Goal: Entertainment & Leisure: Browse casually

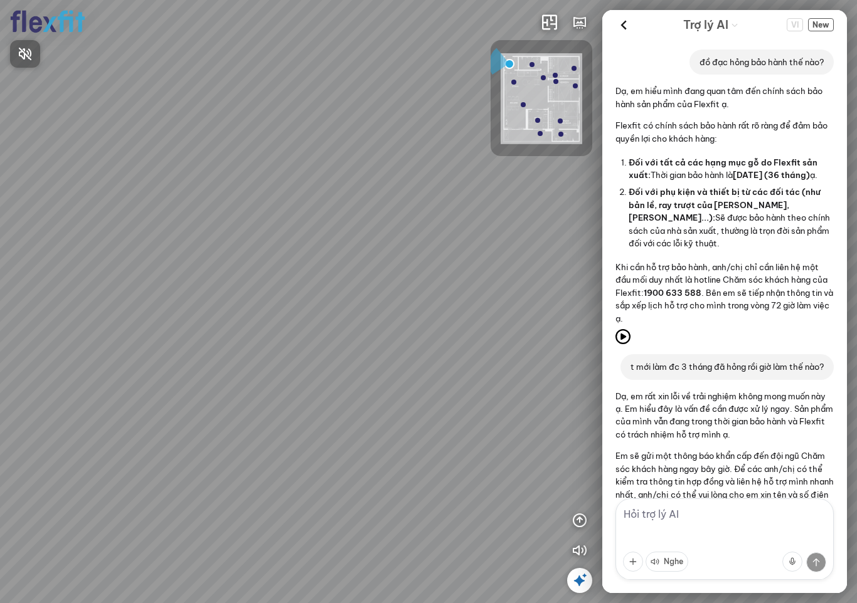
scroll to position [7970, 0]
